Goal: Task Accomplishment & Management: Use online tool/utility

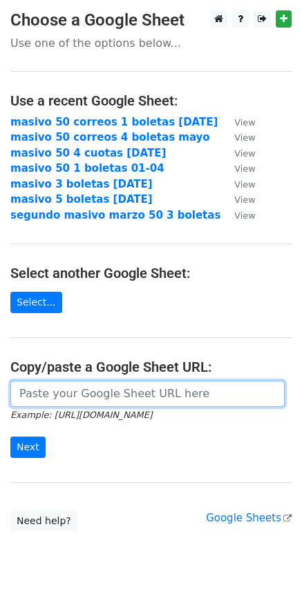
click at [69, 398] on input "url" at bounding box center [147, 394] width 274 height 26
paste input "https://docs.google.com/spreadsheets/d/1R3SkCGN_uVRtKKYELIvT2m56AFlKSRiQ_ETt2B-…"
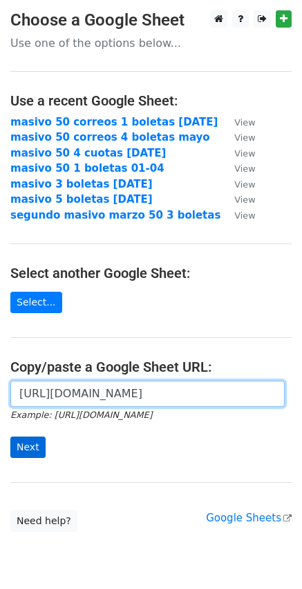
type input "https://docs.google.com/spreadsheets/d/1R3SkCGN_uVRtKKYELIvT2m56AFlKSRiQ_ETt2B-…"
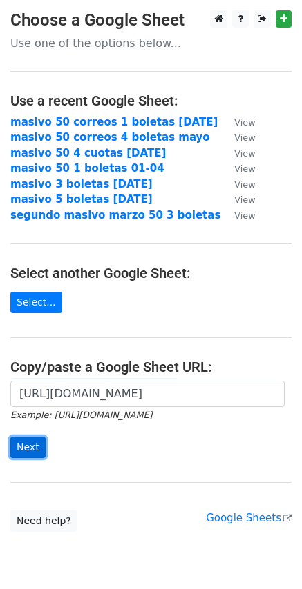
click at [32, 452] on input "Next" at bounding box center [27, 447] width 35 height 21
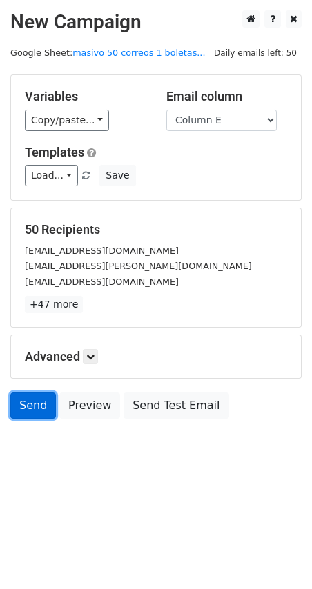
click at [28, 417] on link "Send" at bounding box center [33, 406] width 46 height 26
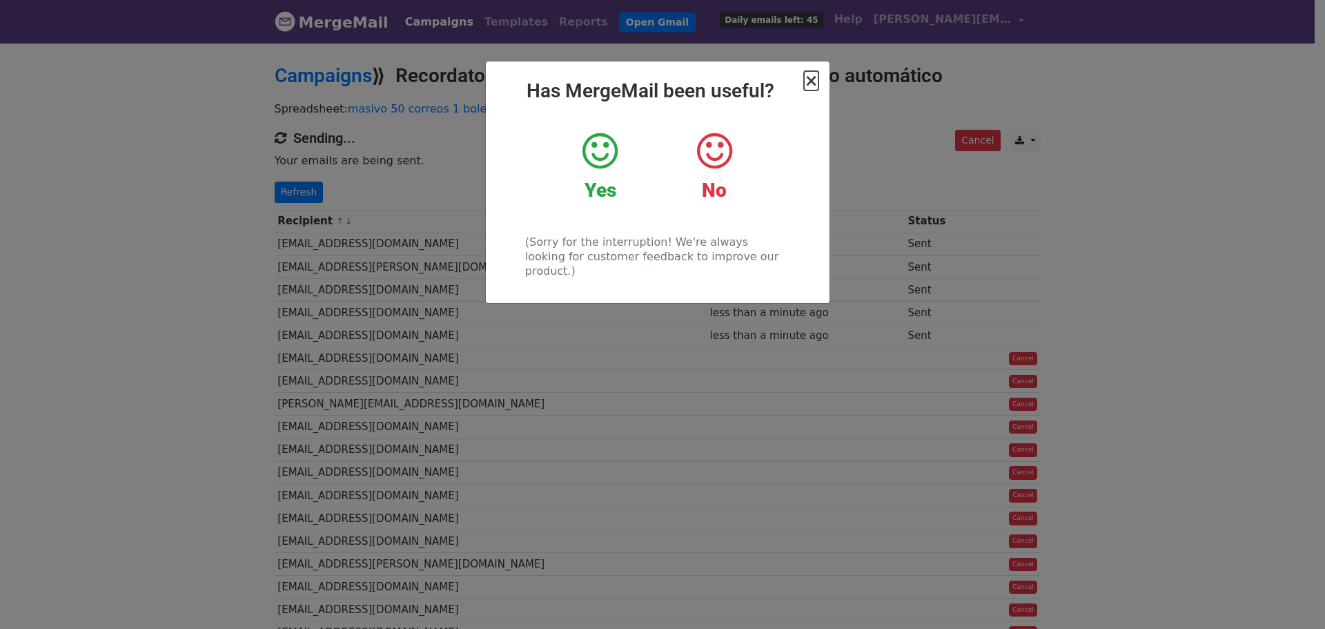
click at [812, 85] on span "×" at bounding box center [811, 80] width 14 height 19
